Goal: Information Seeking & Learning: Understand process/instructions

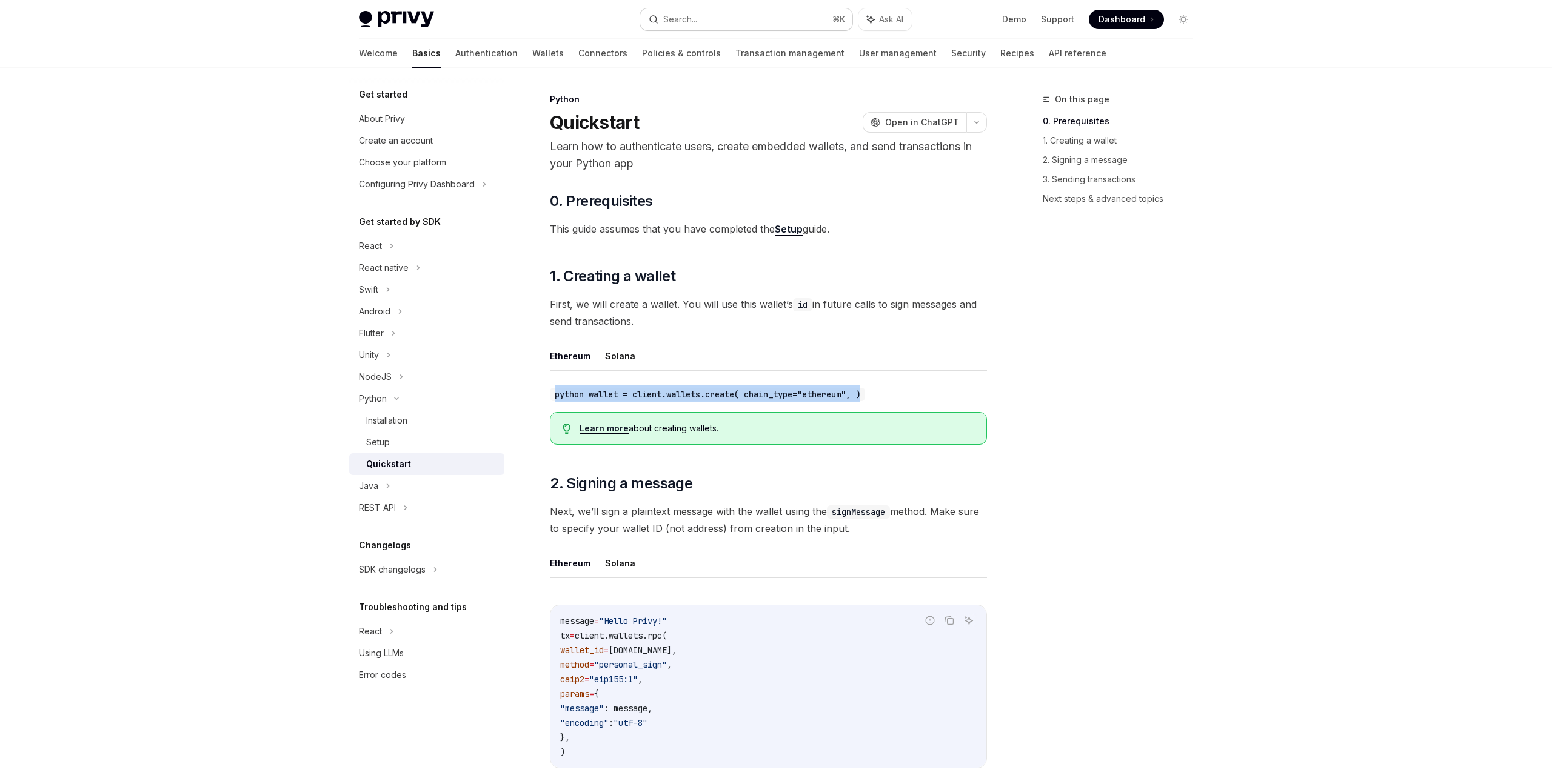
click at [673, 19] on div "Search..." at bounding box center [680, 19] width 34 height 14
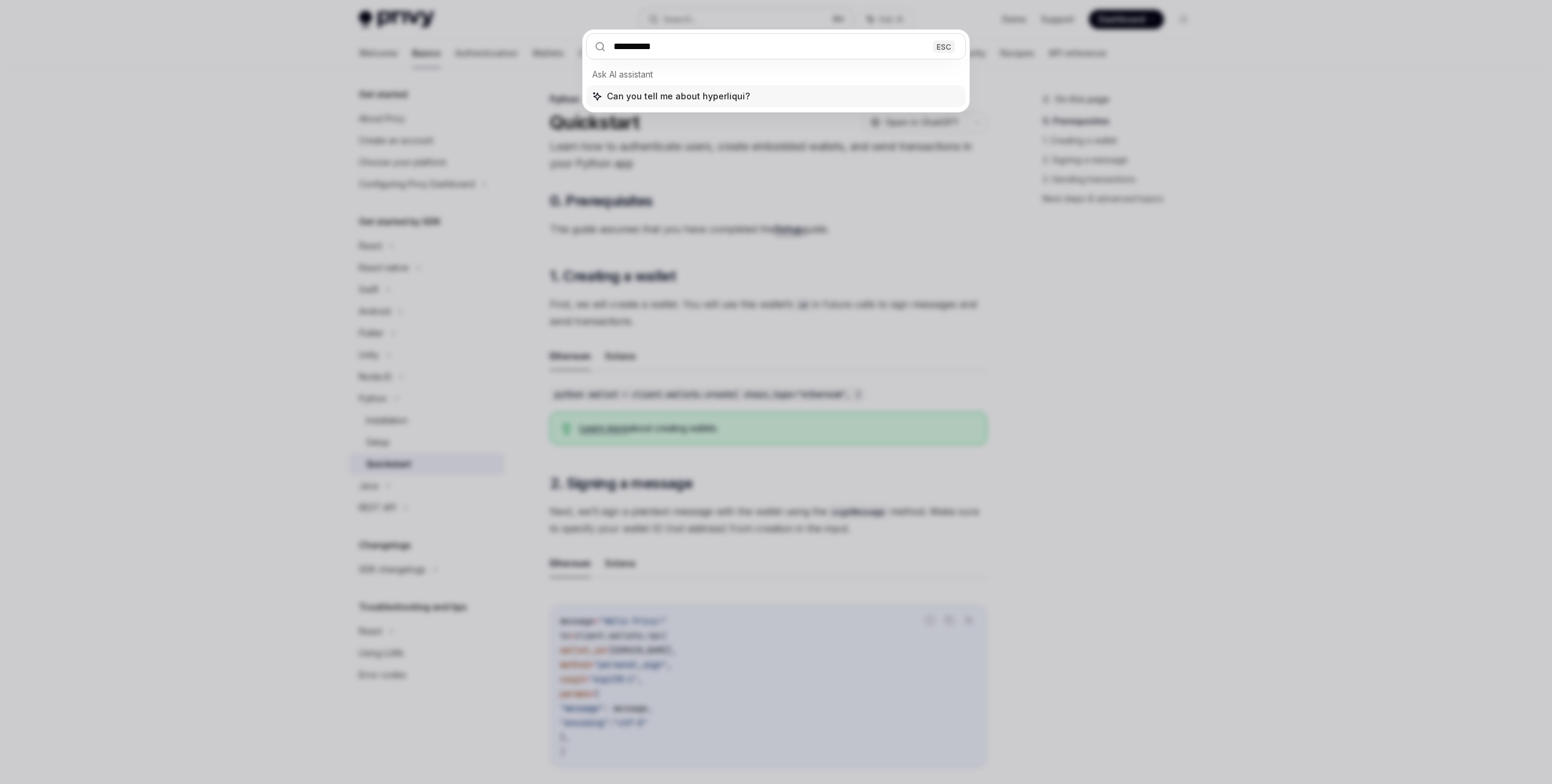
type input "**********"
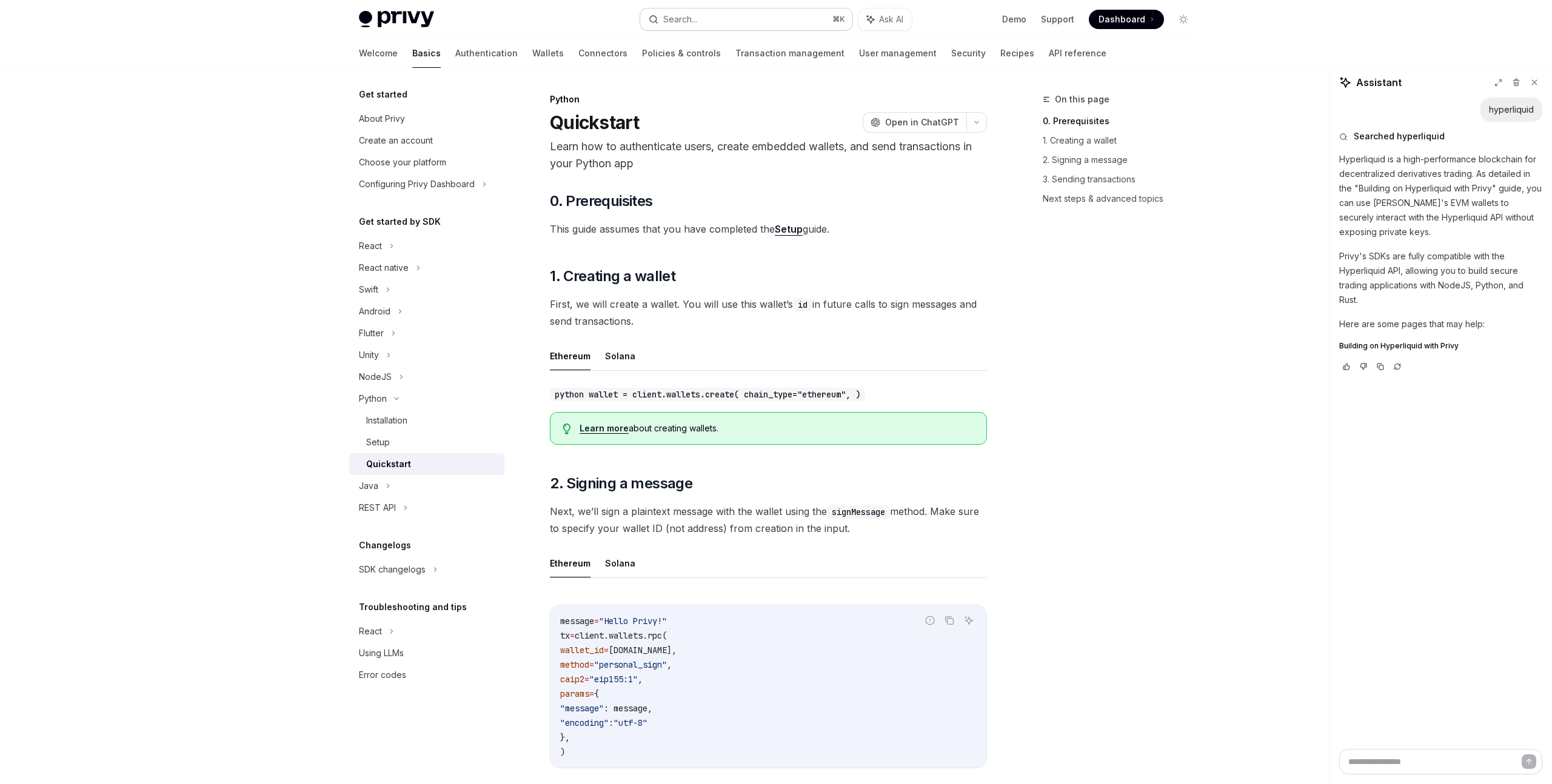
click at [720, 25] on button "Search... ⌘ K" at bounding box center [746, 19] width 212 height 22
type textarea "*"
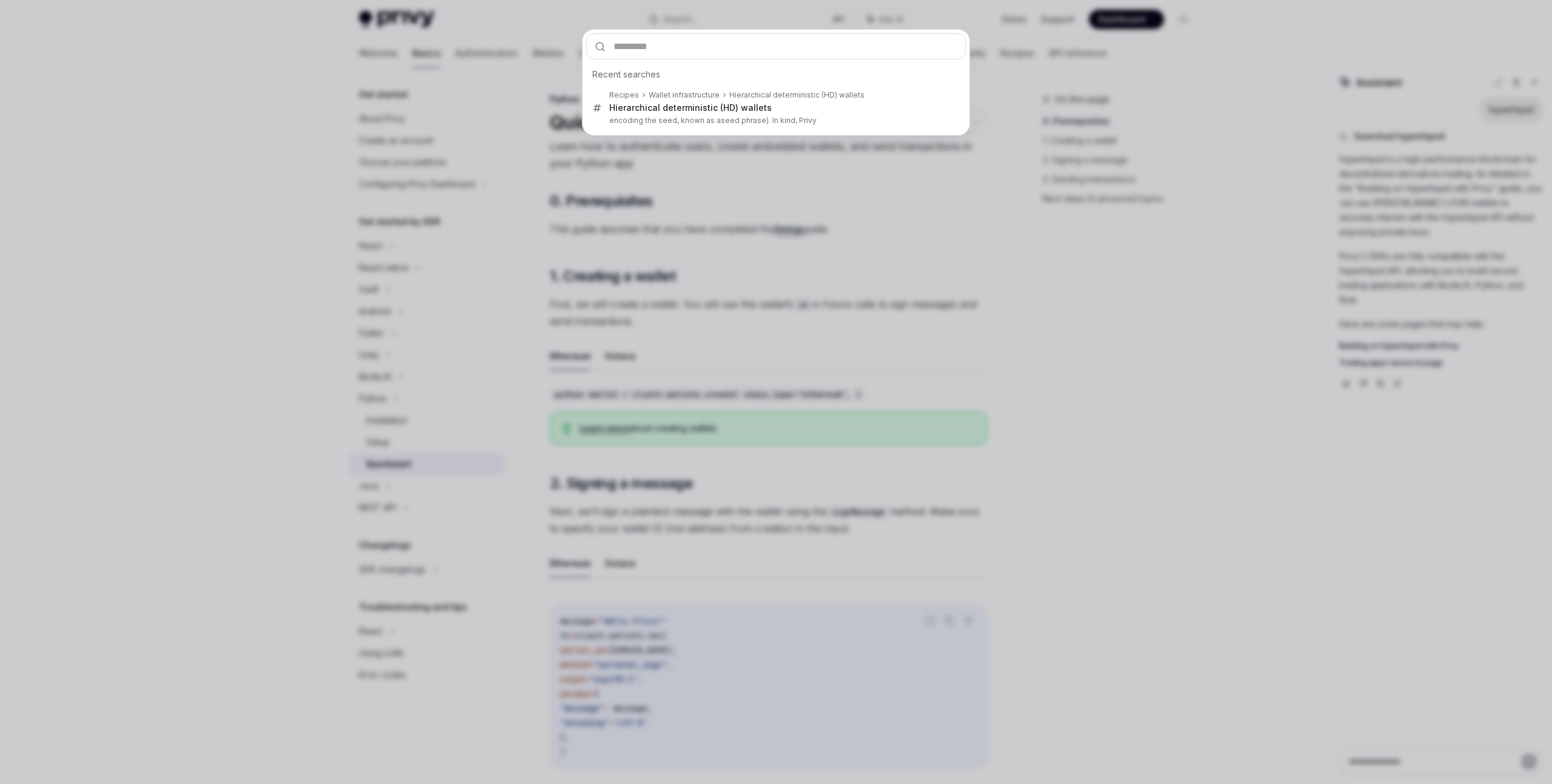
click at [879, 218] on div "Recent searches Recipes Wallet infrastructure Hierarchical deterministic (HD) w…" at bounding box center [776, 392] width 1552 height 784
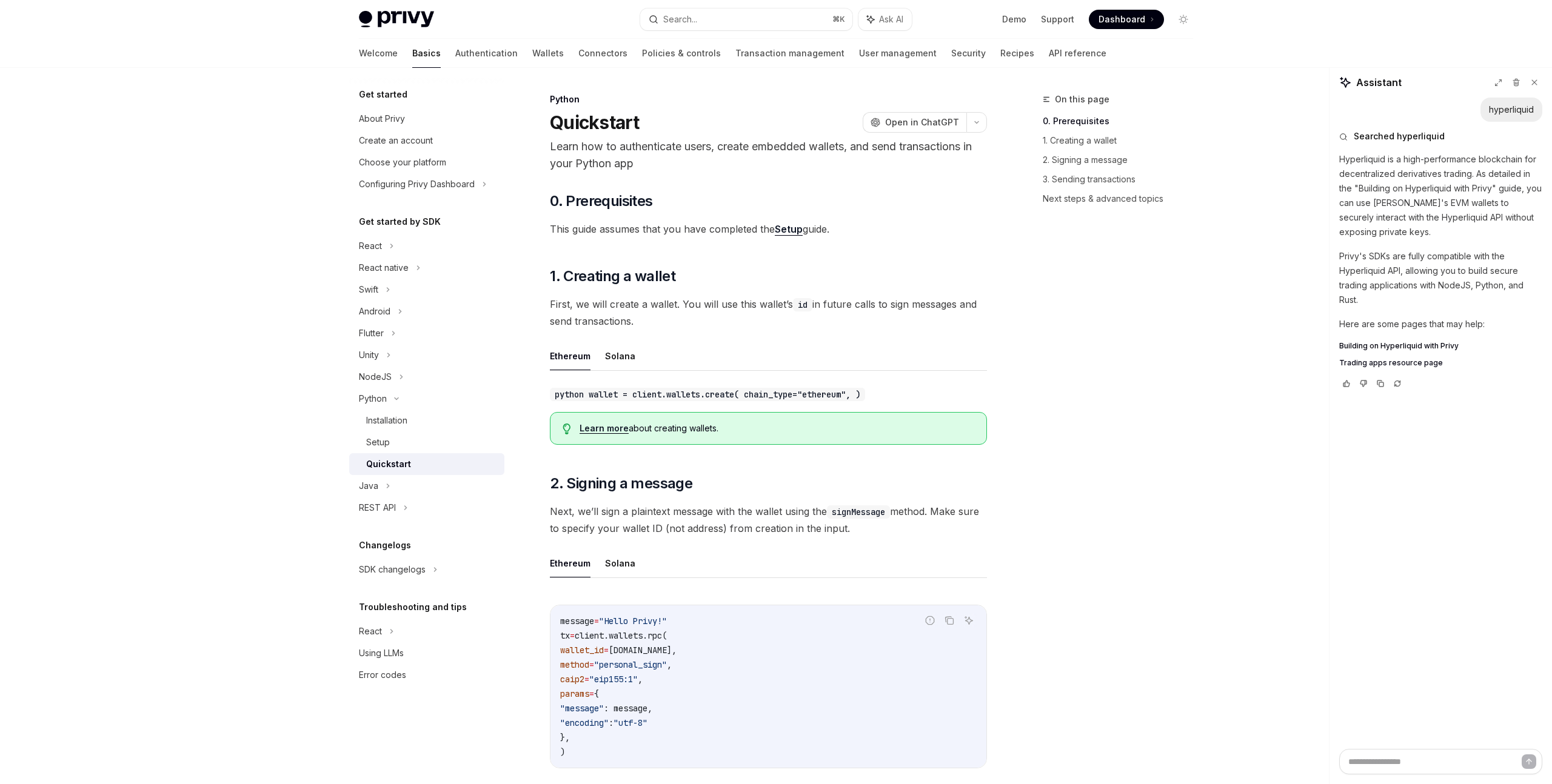
click at [1402, 347] on span "Building on Hyperliquid with Privy" at bounding box center [1398, 346] width 120 height 10
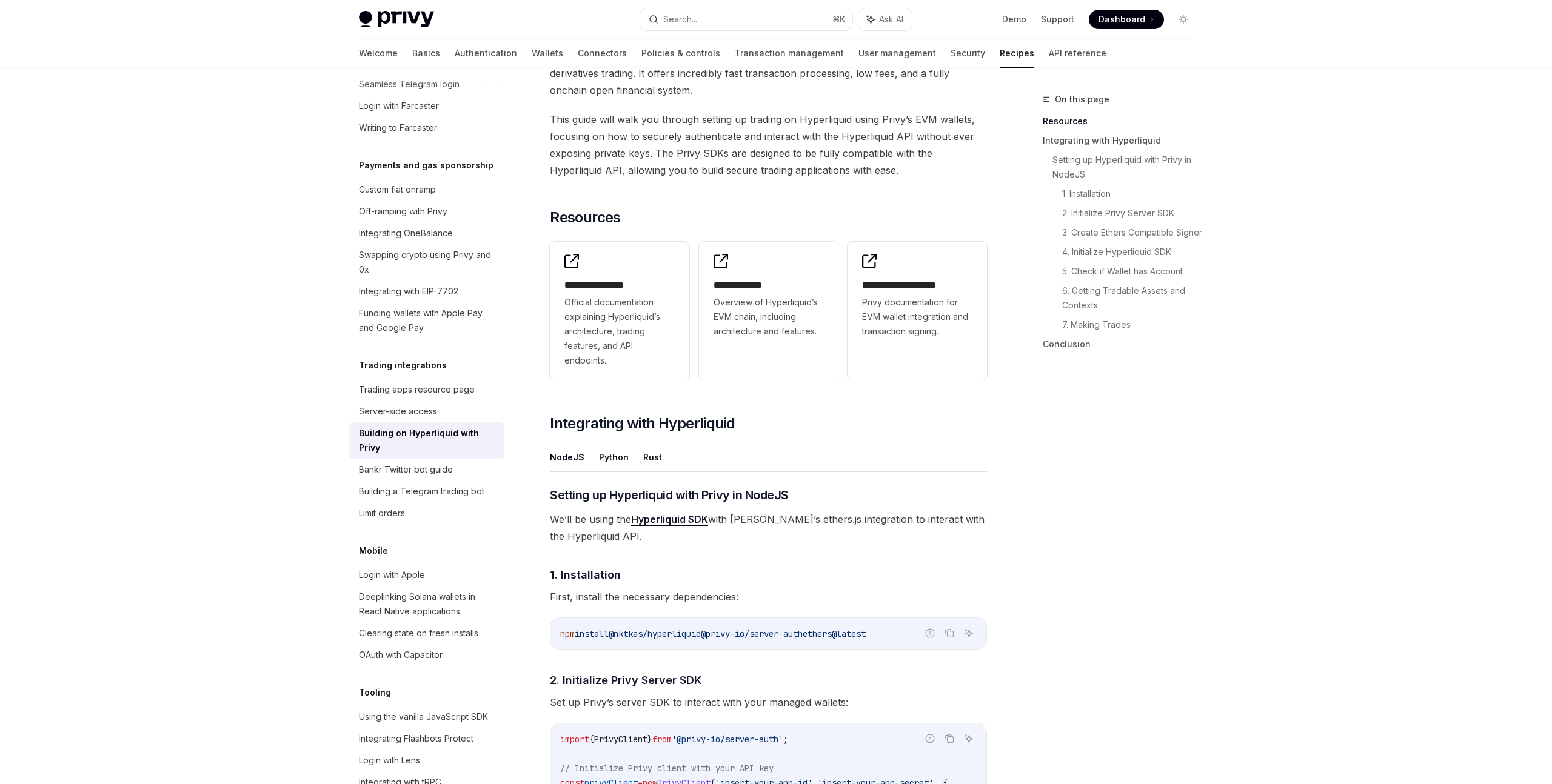
scroll to position [142, 0]
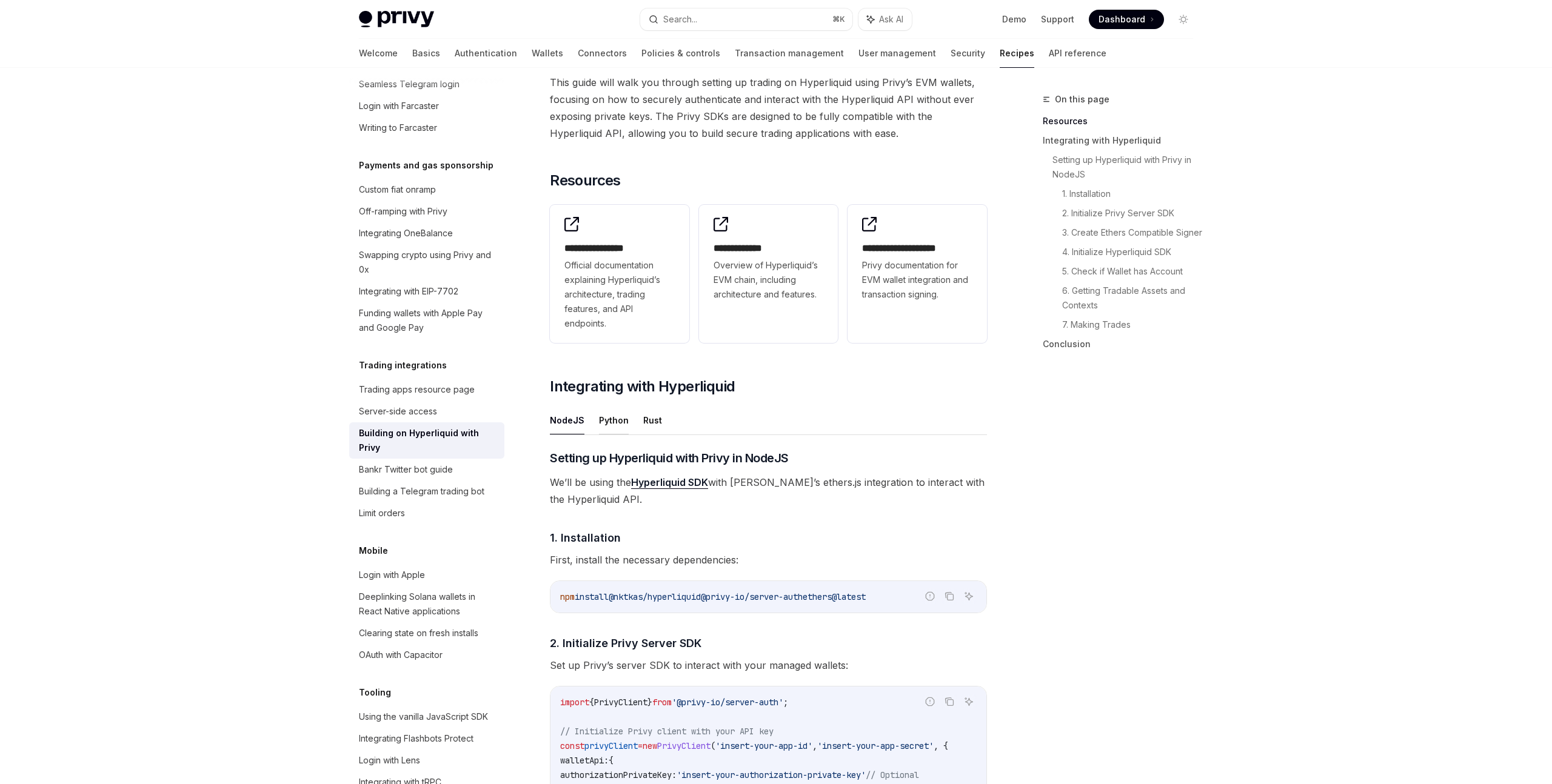
click at [616, 420] on button "Python" at bounding box center [613, 421] width 30 height 29
type textarea "*"
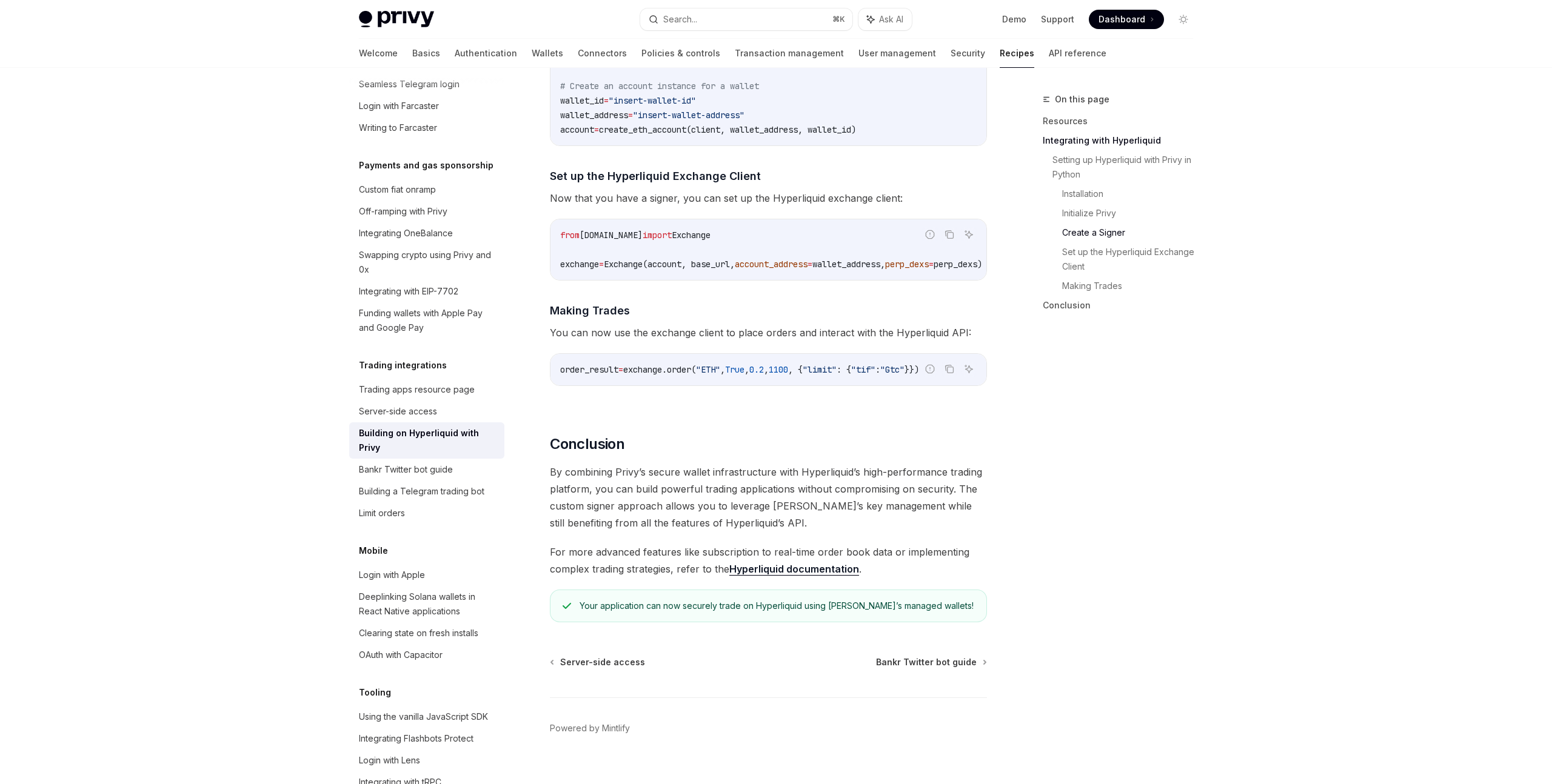
scroll to position [1082, 0]
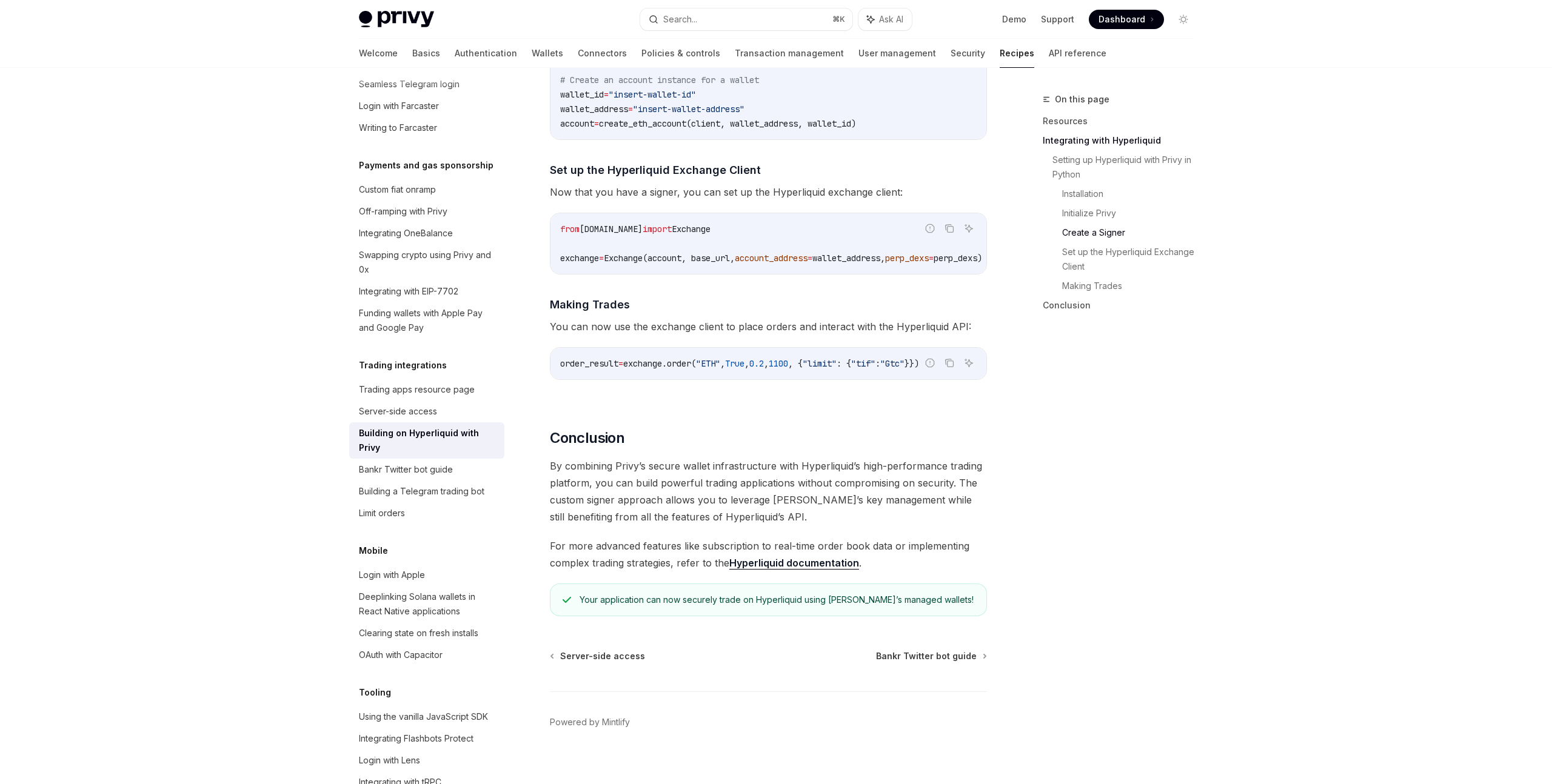
click at [674, 606] on div "Your application can now securely trade on Hyperliquid using Privy’s managed wa…" at bounding box center [776, 600] width 395 height 12
click at [682, 606] on div "Your application can now securely trade on Hyperliquid using Privy’s managed wa…" at bounding box center [776, 600] width 395 height 12
click at [697, 605] on div "Your application can now securely trade on Hyperliquid using Privy’s managed wa…" at bounding box center [776, 600] width 395 height 12
click at [1075, 260] on link "Set up the Hyperliquid Exchange Client" at bounding box center [1132, 260] width 140 height 34
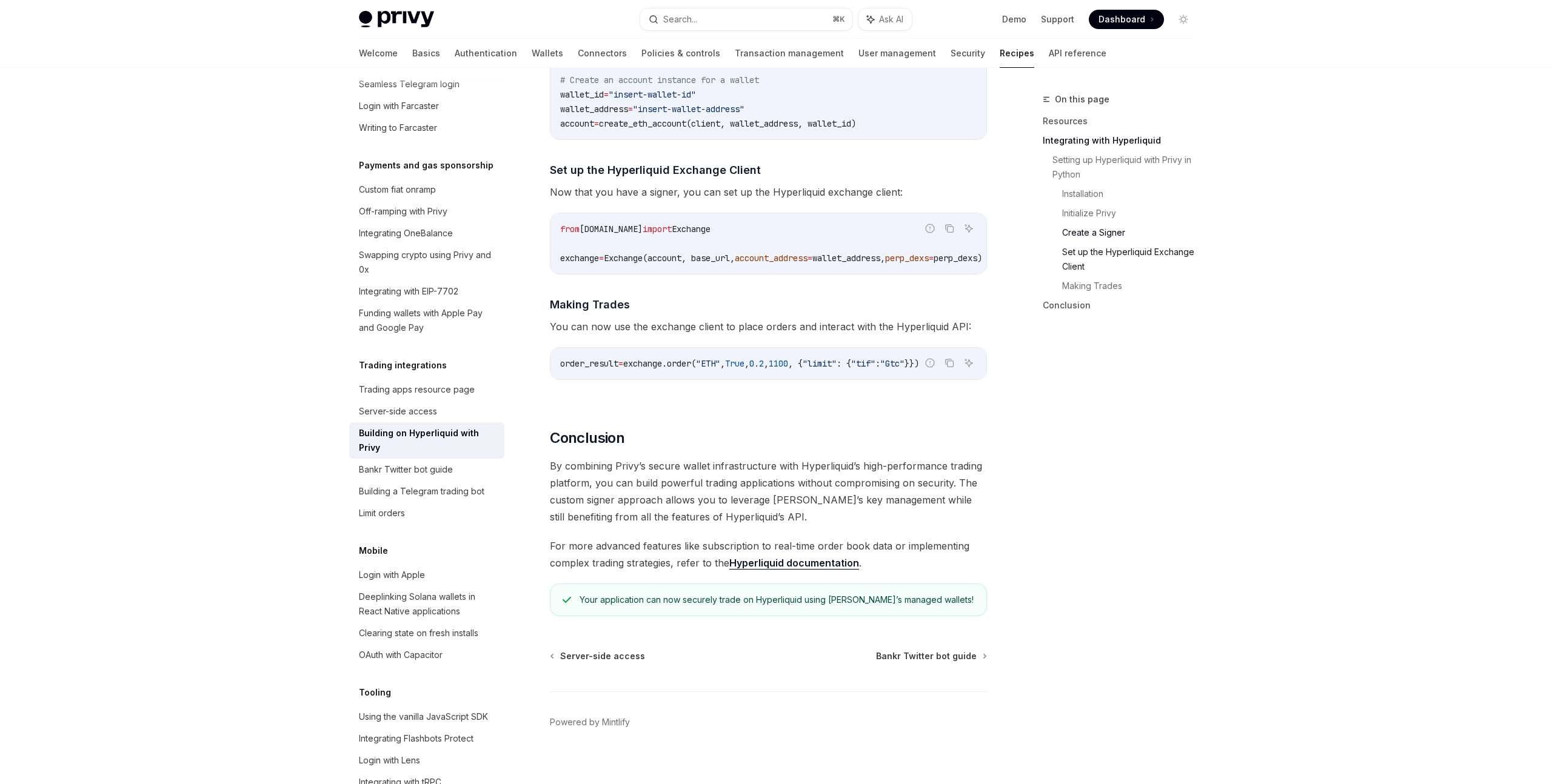
scroll to position [1103, 0]
